Goal: Task Accomplishment & Management: Use online tool/utility

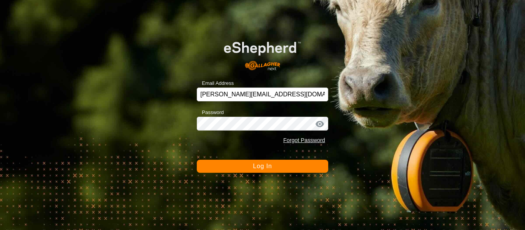
click at [289, 169] on button "Log In" at bounding box center [262, 166] width 131 height 13
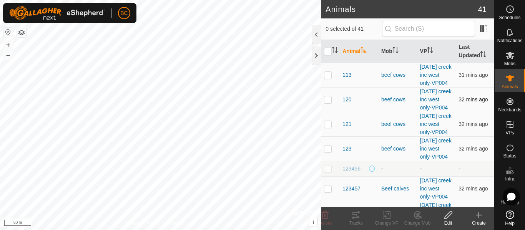
click at [346, 104] on span "120" at bounding box center [346, 100] width 9 height 8
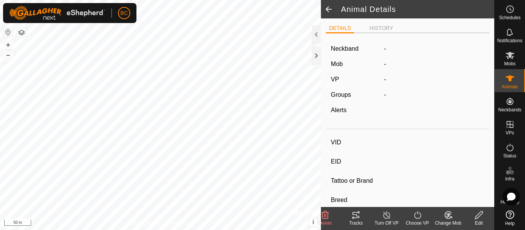
type input "120"
type input "124000050799830"
type input "-"
type input "[PERSON_NAME]"
type input "-"
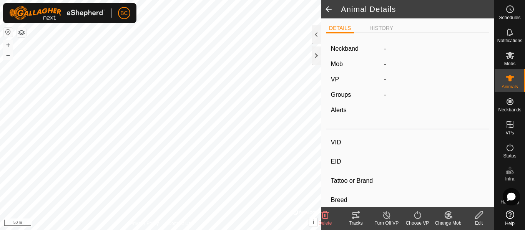
type input "06/2022"
type input "3 years 3 months"
type input "Wet/Lactating"
type input "0 kg"
type input "-"
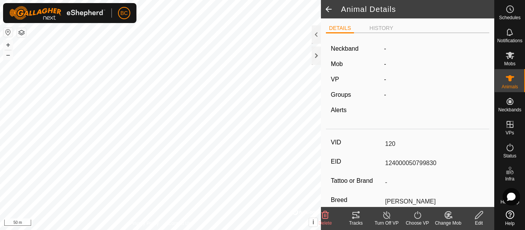
click at [357, 221] on div "Tracks" at bounding box center [355, 223] width 31 height 7
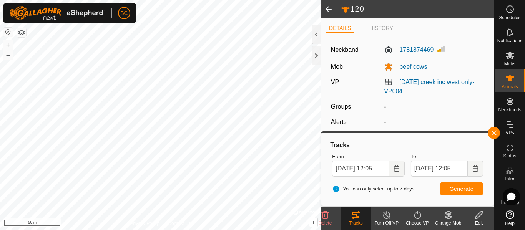
click at [327, 10] on span at bounding box center [328, 9] width 15 height 18
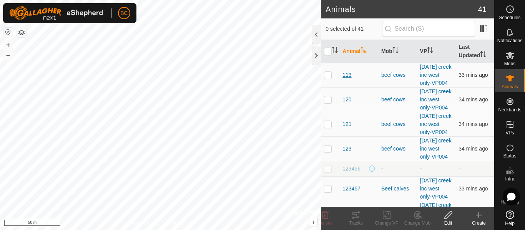
click at [345, 78] on span "113" at bounding box center [346, 75] width 9 height 8
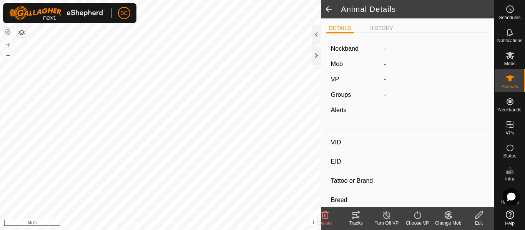
type input "113"
type input "124000050799823"
type input "-"
type input "[PERSON_NAME]"
type input "-"
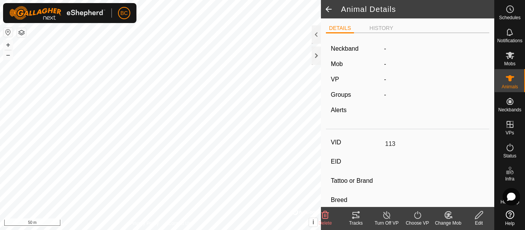
type input "05/2022"
type input "3 years 4 months"
type input "Dry"
type input "0 kg"
type input "-"
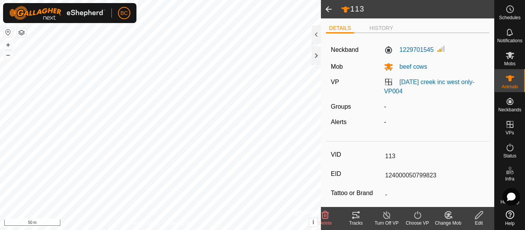
click at [358, 218] on icon at bounding box center [355, 215] width 7 height 6
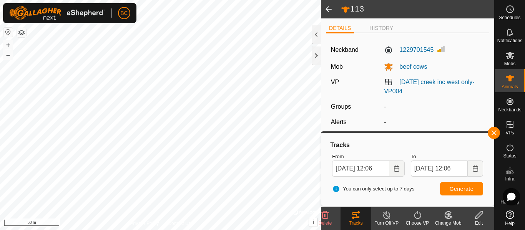
click at [333, 5] on span at bounding box center [328, 9] width 15 height 18
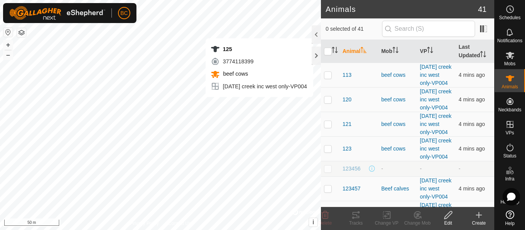
checkbox input "true"
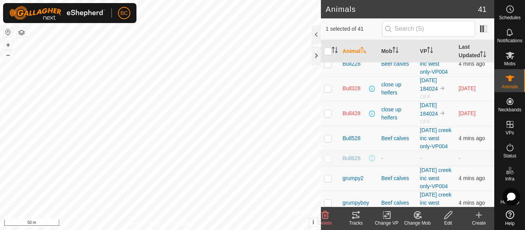
scroll to position [653, 0]
click at [355, 69] on span "Bull228" at bounding box center [351, 65] width 18 height 8
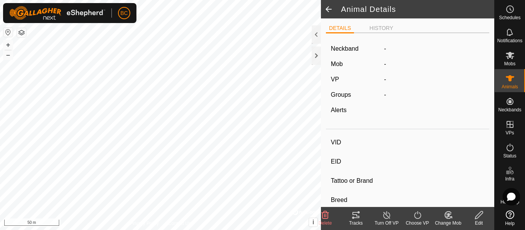
type input "Bull228"
type input "-"
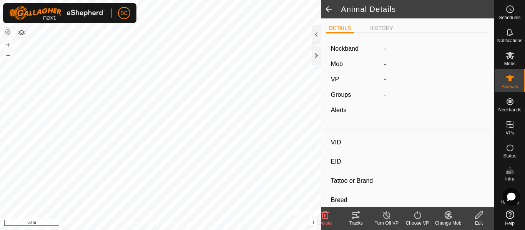
type input "Empty"
type input "0 kg"
type input "-"
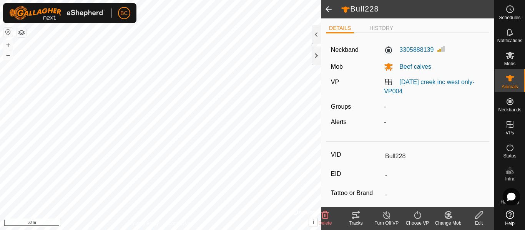
click at [360, 219] on icon at bounding box center [355, 215] width 9 height 9
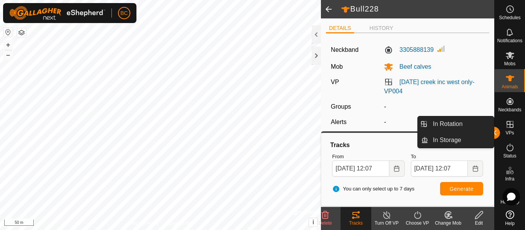
click at [506, 128] on icon at bounding box center [509, 124] width 7 height 7
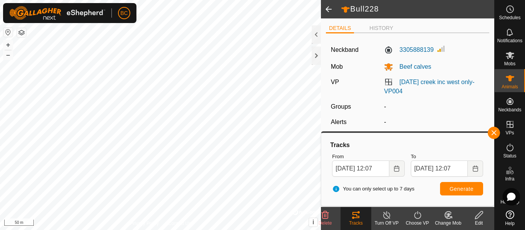
click at [326, 12] on span at bounding box center [328, 9] width 15 height 18
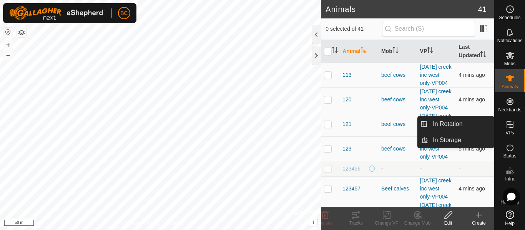
click at [503, 129] on es-virtualpaddocks-svg-icon at bounding box center [510, 124] width 14 height 12
click at [505, 131] on span "VPs" at bounding box center [509, 133] width 8 height 5
click at [506, 131] on span "VPs" at bounding box center [509, 133] width 8 height 5
click at [469, 136] on link "In Storage" at bounding box center [461, 140] width 66 height 15
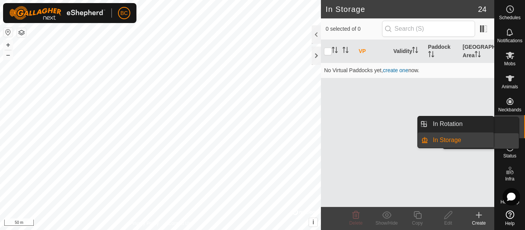
click at [506, 130] on es-virtualpaddocks-svg-icon at bounding box center [510, 124] width 14 height 12
click at [474, 123] on link "In Rotation" at bounding box center [461, 123] width 66 height 15
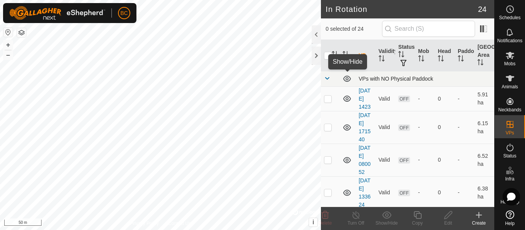
click at [346, 78] on icon at bounding box center [347, 79] width 8 height 6
click at [346, 78] on icon at bounding box center [346, 78] width 9 height 9
click at [346, 78] on icon at bounding box center [347, 79] width 8 height 6
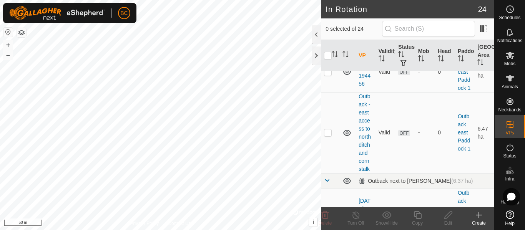
scroll to position [692, 0]
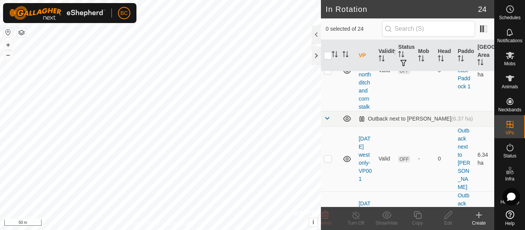
drag, startPoint x: 347, startPoint y: 93, endPoint x: 350, endPoint y: 119, distance: 25.5
click at [347, 14] on icon at bounding box center [346, 9] width 9 height 9
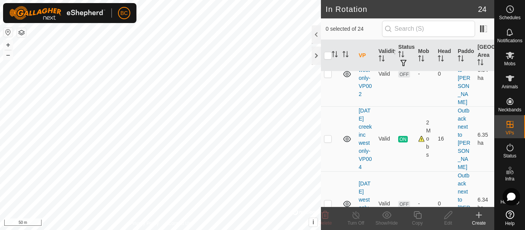
scroll to position [845, 0]
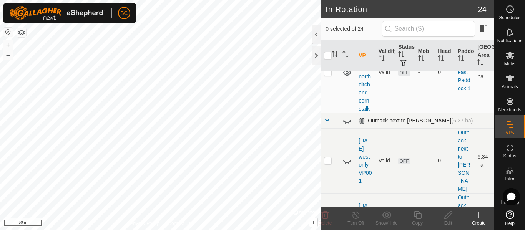
scroll to position [744, 0]
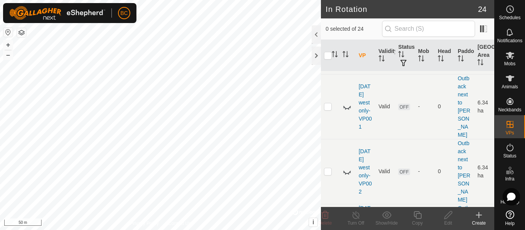
click at [348, 23] on icon at bounding box center [346, 18] width 9 height 9
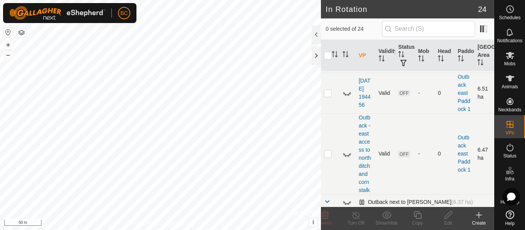
scroll to position [590, 0]
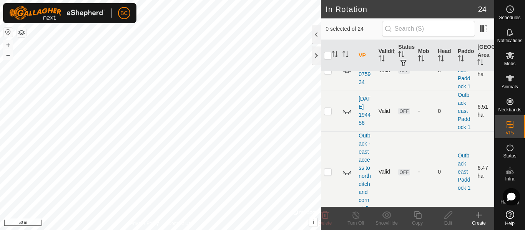
click at [347, 50] on td at bounding box center [347, 29] width 16 height 41
click at [347, 33] on icon at bounding box center [347, 30] width 8 height 6
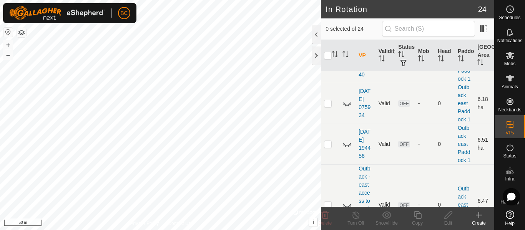
scroll to position [513, 0]
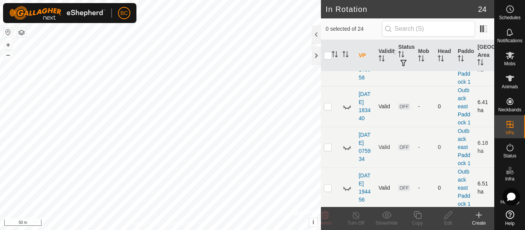
click at [347, 30] on icon at bounding box center [346, 24] width 9 height 9
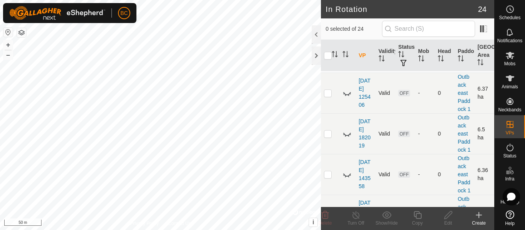
scroll to position [398, 0]
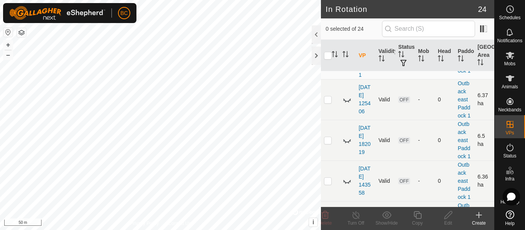
click at [348, 58] on icon at bounding box center [347, 55] width 8 height 6
click at [348, 58] on icon at bounding box center [348, 57] width 1 height 2
click at [348, 60] on icon at bounding box center [346, 54] width 9 height 9
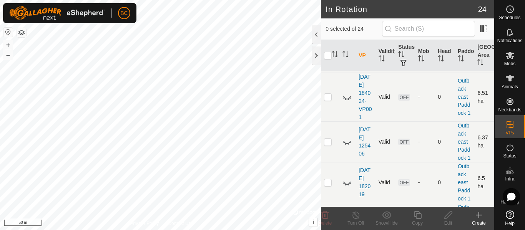
scroll to position [360, 0]
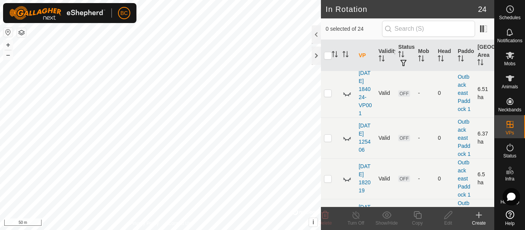
click at [348, 51] on icon at bounding box center [348, 51] width 1 height 2
click at [348, 51] on icon at bounding box center [347, 48] width 8 height 6
click at [348, 51] on icon at bounding box center [348, 51] width 1 height 2
click at [403, 52] on span "ON" at bounding box center [402, 48] width 9 height 7
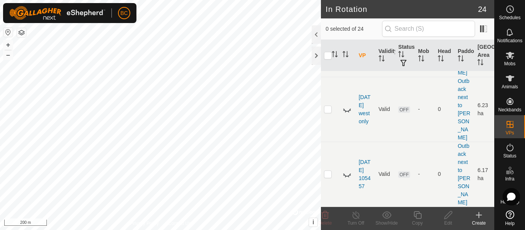
scroll to position [999, 0]
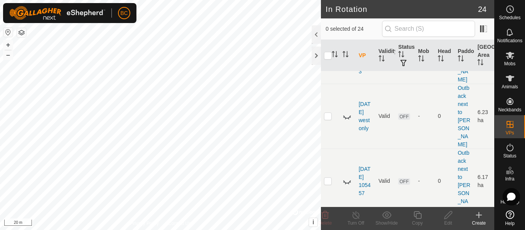
scroll to position [1013, 0]
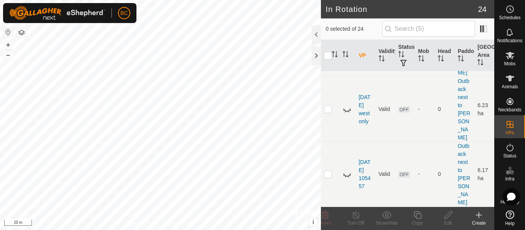
click at [480, 222] on div "Create" at bounding box center [478, 223] width 31 height 7
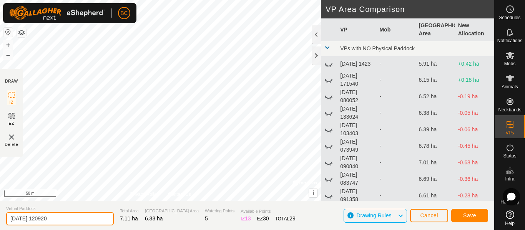
click at [63, 221] on input "[DATE] 120920" at bounding box center [60, 218] width 108 height 13
click at [63, 221] on input "august" at bounding box center [60, 218] width 108 height 13
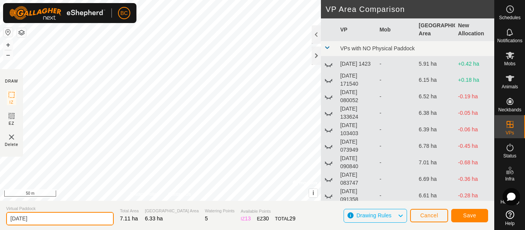
type input "[DATE]"
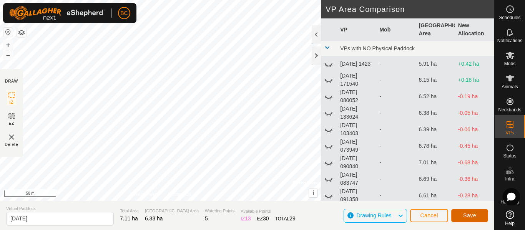
click at [464, 216] on span "Save" at bounding box center [469, 215] width 13 height 6
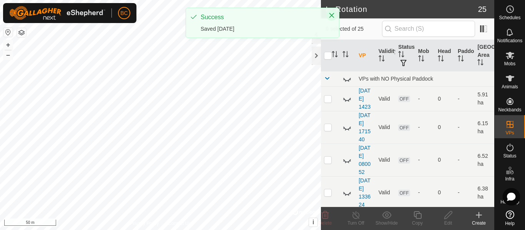
click at [333, 17] on icon "Close" at bounding box center [331, 15] width 5 height 5
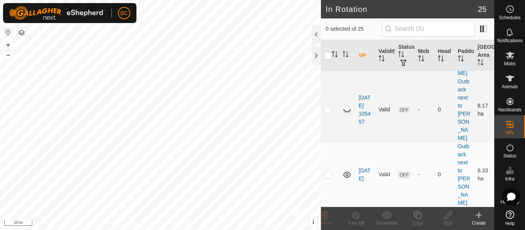
scroll to position [1138, 0]
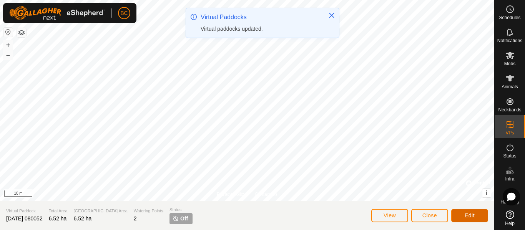
click at [468, 216] on span "Edit" at bounding box center [470, 215] width 10 height 6
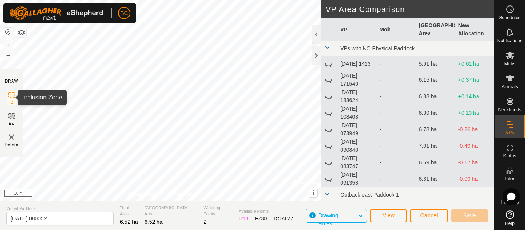
click at [11, 100] on span "IZ" at bounding box center [12, 103] width 4 height 6
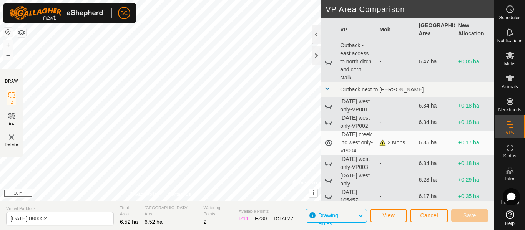
scroll to position [336, 0]
click at [426, 218] on span "Cancel" at bounding box center [429, 215] width 18 height 6
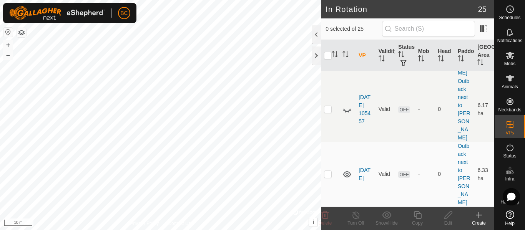
scroll to position [1138, 0]
click at [369, 179] on link "[DATE]" at bounding box center [364, 174] width 12 height 14
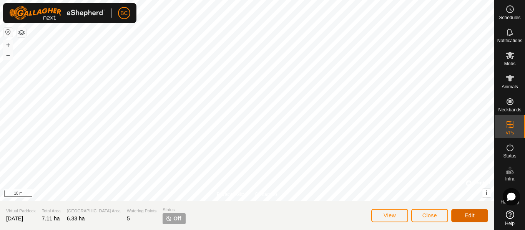
click at [464, 215] on button "Edit" at bounding box center [469, 215] width 37 height 13
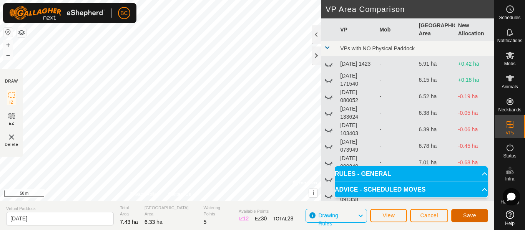
click at [472, 217] on span "Save" at bounding box center [469, 215] width 13 height 6
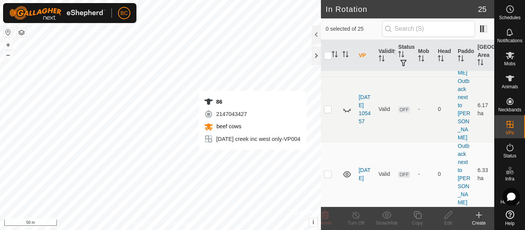
scroll to position [1138, 0]
click at [362, 178] on link "[DATE]" at bounding box center [364, 174] width 12 height 14
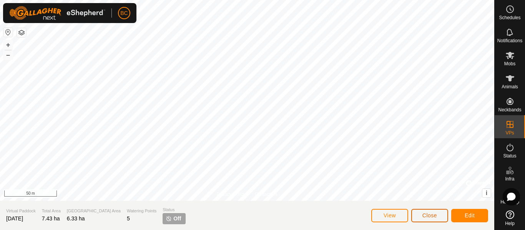
click at [429, 217] on span "Close" at bounding box center [429, 215] width 15 height 6
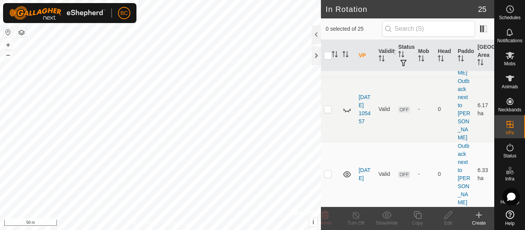
scroll to position [1138, 0]
click at [326, 177] on p-checkbox at bounding box center [328, 174] width 8 height 6
checkbox input "true"
click at [509, 59] on icon at bounding box center [510, 55] width 8 height 7
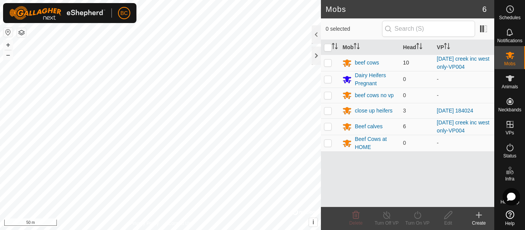
click at [327, 62] on p-checkbox at bounding box center [328, 63] width 8 height 6
checkbox input "true"
click at [329, 95] on p-checkbox at bounding box center [328, 95] width 8 height 6
click at [328, 95] on p-checkbox at bounding box center [328, 95] width 8 height 6
checkbox input "false"
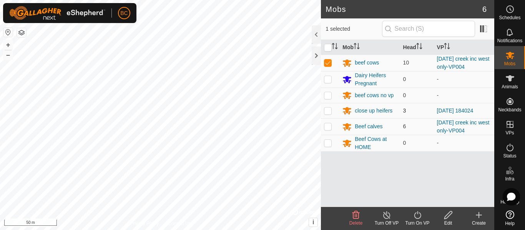
click at [327, 109] on p-checkbox at bounding box center [328, 111] width 8 height 6
checkbox input "true"
click at [328, 122] on td at bounding box center [330, 126] width 18 height 17
checkbox input "true"
click at [328, 111] on p-checkbox at bounding box center [328, 111] width 8 height 6
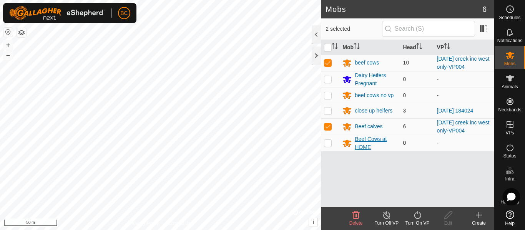
checkbox input "false"
click at [417, 216] on icon at bounding box center [418, 215] width 10 height 9
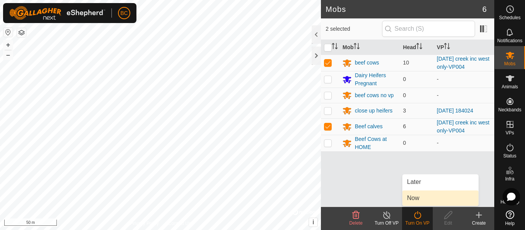
click at [415, 198] on link "Now" at bounding box center [440, 198] width 76 height 15
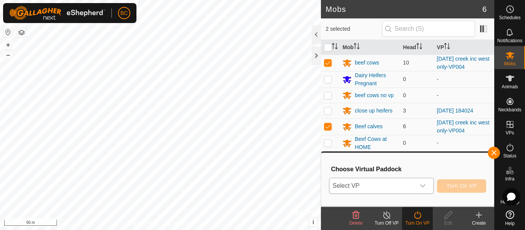
click at [392, 187] on span "Select VP" at bounding box center [371, 185] width 85 height 15
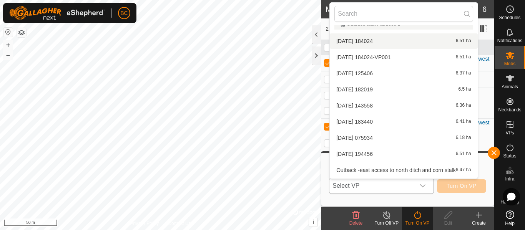
scroll to position [302, 0]
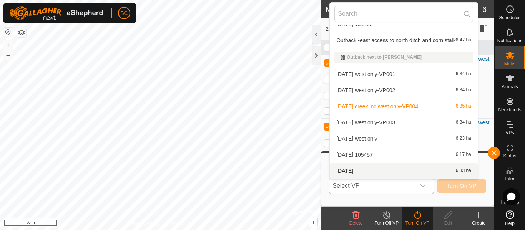
click at [365, 173] on li "[DATE] 6.33 ha" at bounding box center [404, 170] width 148 height 15
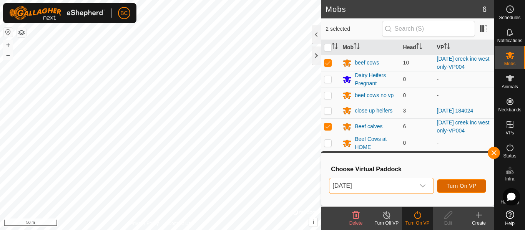
click at [458, 185] on span "Turn On VP" at bounding box center [461, 186] width 30 height 6
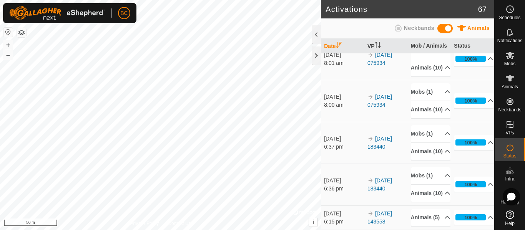
scroll to position [2948, 0]
click at [314, 60] on div at bounding box center [316, 55] width 9 height 18
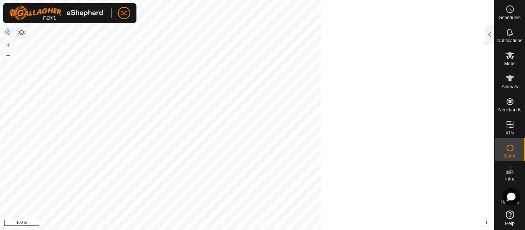
scroll to position [9582, 0]
